Goal: Transaction & Acquisition: Purchase product/service

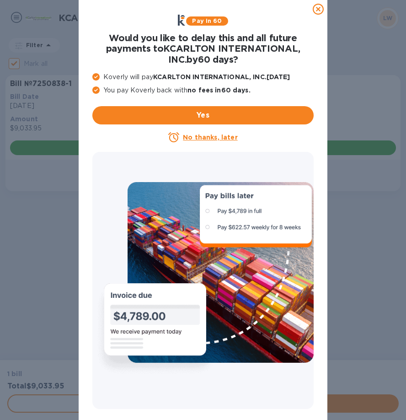
click at [214, 139] on u "No thanks, later" at bounding box center [210, 137] width 54 height 7
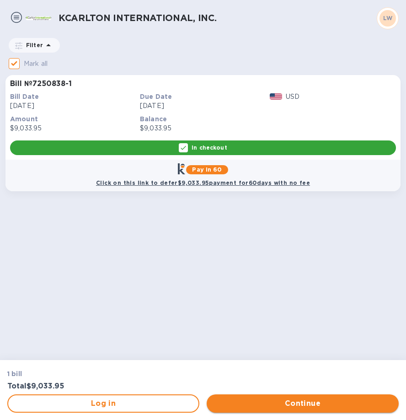
click at [274, 405] on span "Continue" at bounding box center [302, 403] width 177 height 11
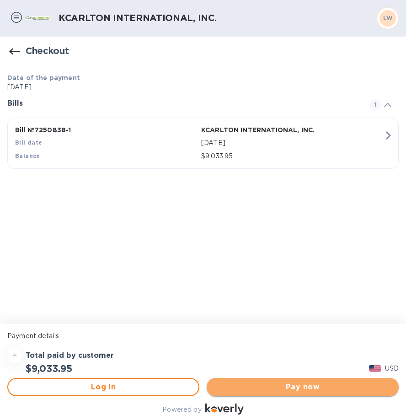
click at [273, 388] on span "Pay now" at bounding box center [302, 386] width 177 height 11
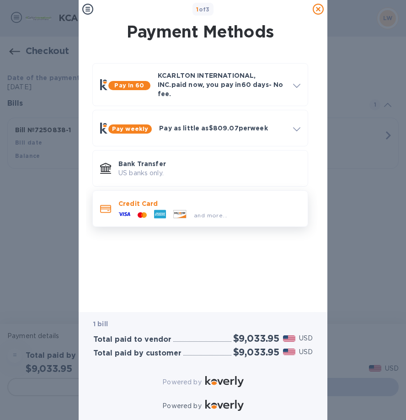
click at [267, 208] on div "and more..." at bounding box center [209, 213] width 182 height 10
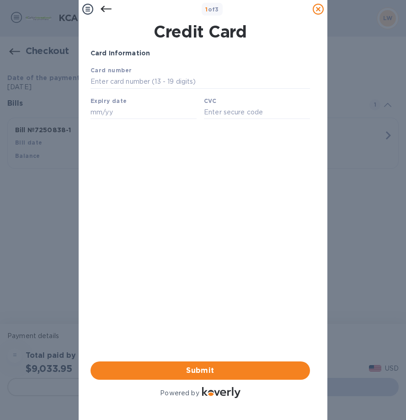
click at [198, 98] on div "Expiry date" at bounding box center [143, 107] width 113 height 31
click at [197, 89] on input "text" at bounding box center [200, 82] width 219 height 14
type input "[CREDIT_CARD_NUMBER]"
type input "03/28"
type input "290"
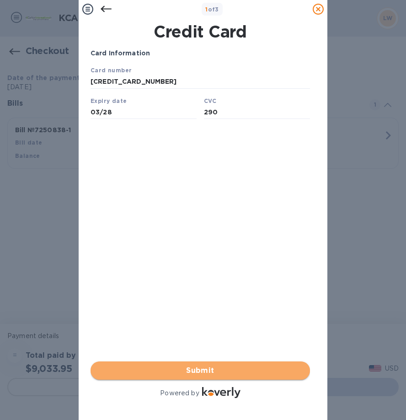
click at [267, 365] on span "Submit" at bounding box center [200, 370] width 205 height 11
